Goal: Find specific page/section: Find specific page/section

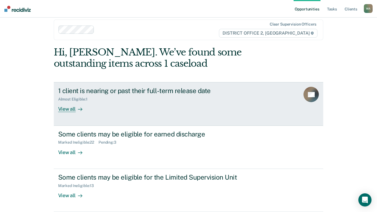
scroll to position [14, 0]
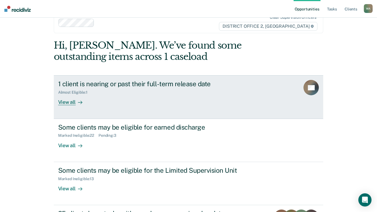
click at [64, 102] on div "View all" at bounding box center [73, 100] width 31 height 11
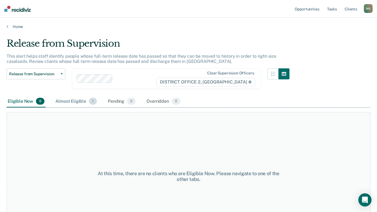
click at [78, 101] on div "Almost Eligible 1" at bounding box center [76, 101] width 44 height 12
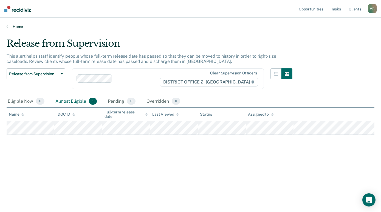
click at [7, 26] on icon at bounding box center [8, 26] width 2 height 4
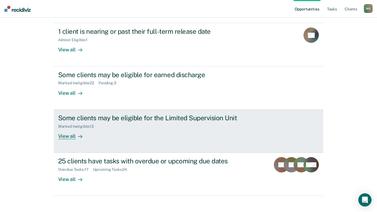
scroll to position [72, 0]
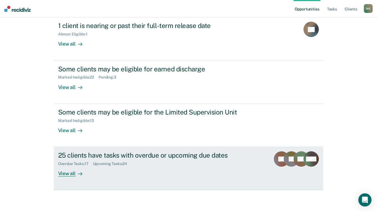
click at [66, 174] on div "View all" at bounding box center [73, 171] width 31 height 11
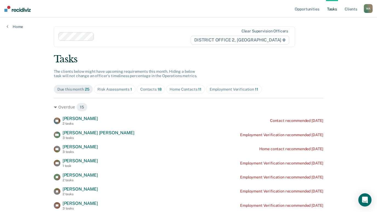
click at [180, 89] on div "Home Contacts 11" at bounding box center [185, 89] width 32 height 5
